Goal: Navigation & Orientation: Understand site structure

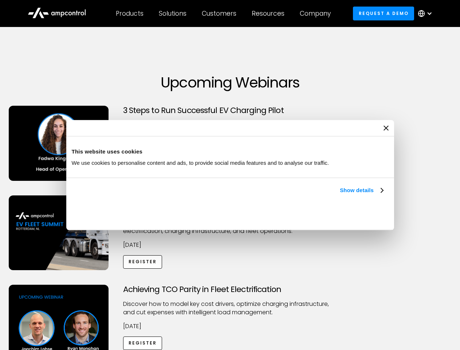
click at [340, 195] on link "Show details" at bounding box center [361, 190] width 43 height 9
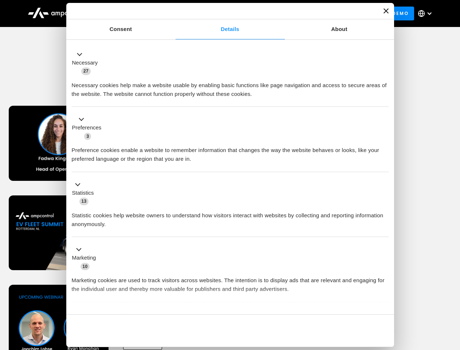
click at [384, 98] on div "Necessary cookies help make a website usable by enabling basic functions like p…" at bounding box center [230, 86] width 317 height 23
click at [452, 294] on div "Achieving TCO Parity in Fleet Electrification Discover how to model key cost dr…" at bounding box center [230, 342] width 458 height 114
click at [224, 13] on div "Customers" at bounding box center [219, 13] width 35 height 8
click at [129, 13] on div "Products" at bounding box center [130, 13] width 28 height 8
click at [173, 13] on div "Solutions" at bounding box center [173, 13] width 28 height 8
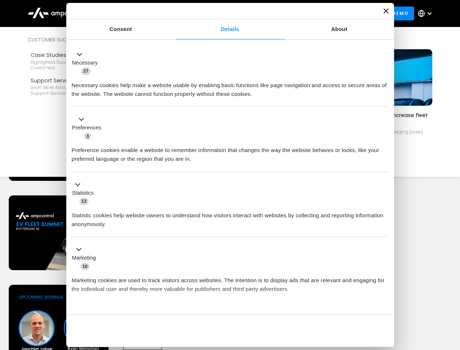
click at [221, 13] on div "Customers" at bounding box center [219, 13] width 35 height 8
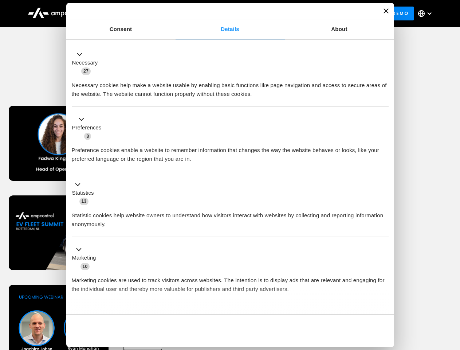
click at [270, 13] on div "Resources" at bounding box center [268, 13] width 33 height 8
click at [318, 13] on div "Company" at bounding box center [315, 13] width 31 height 8
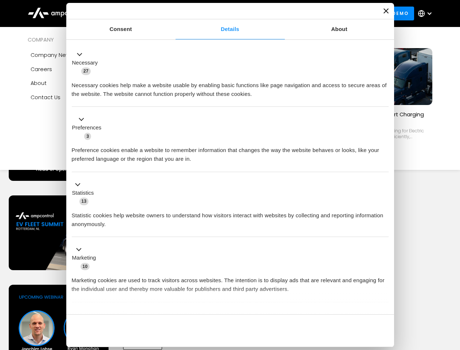
click at [427, 13] on div at bounding box center [430, 14] width 6 height 6
